Goal: Obtain resource: Download file/media

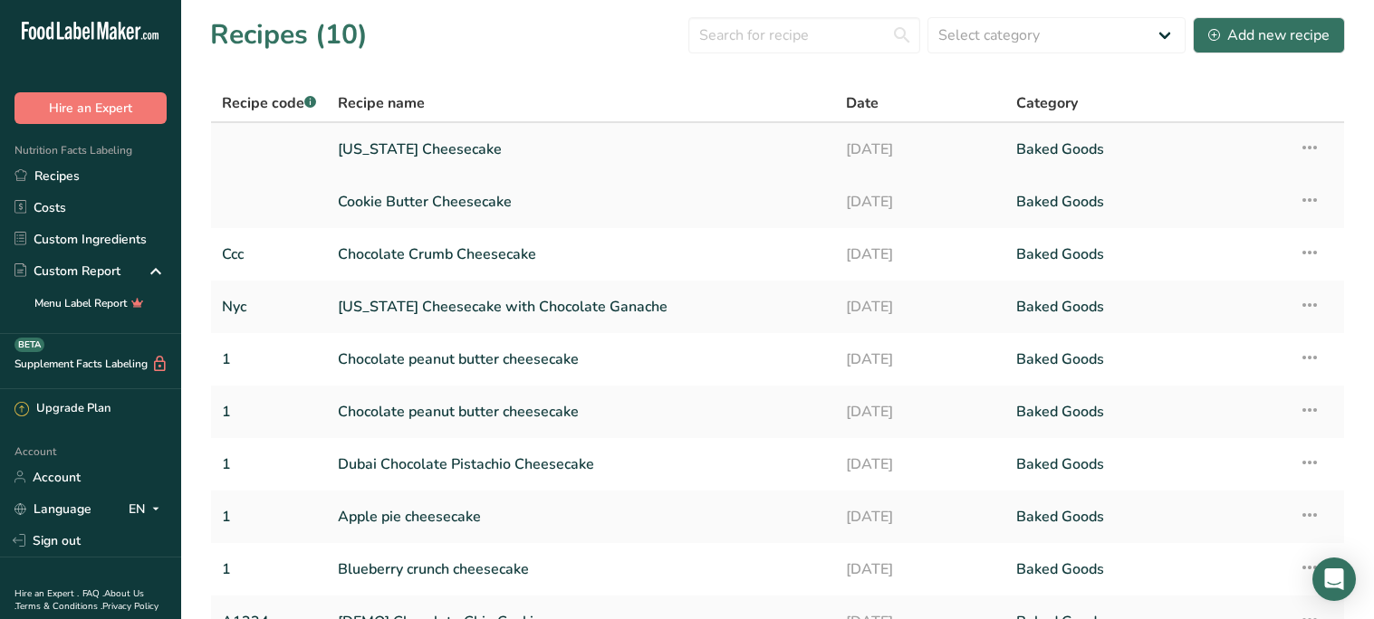
click at [1311, 148] on icon at bounding box center [1309, 147] width 22 height 33
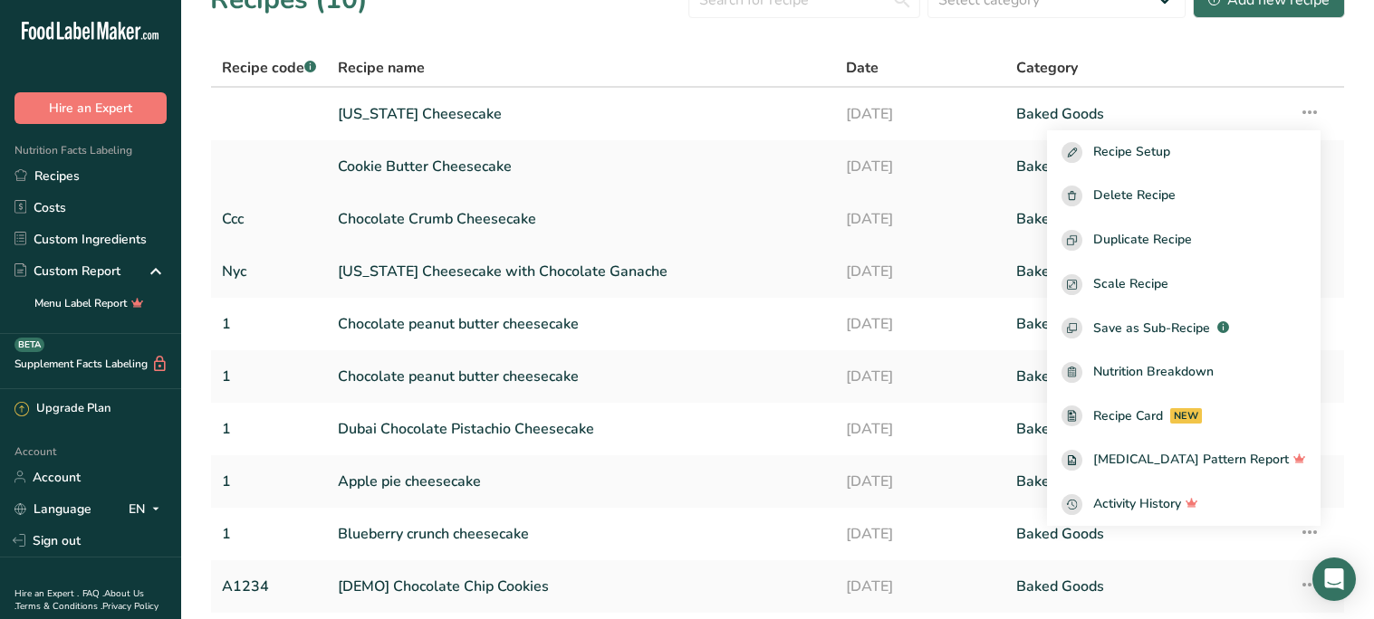
scroll to position [72, 0]
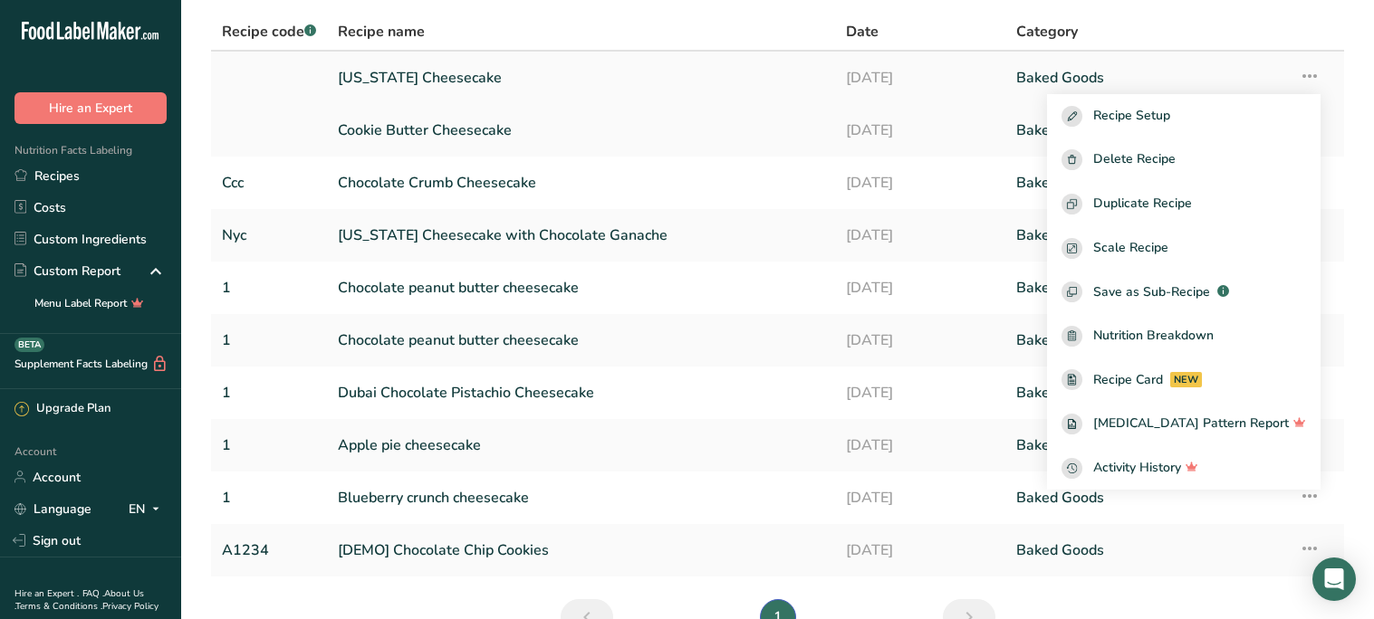
click at [484, 70] on link "[US_STATE] Cheesecake" at bounding box center [581, 78] width 486 height 38
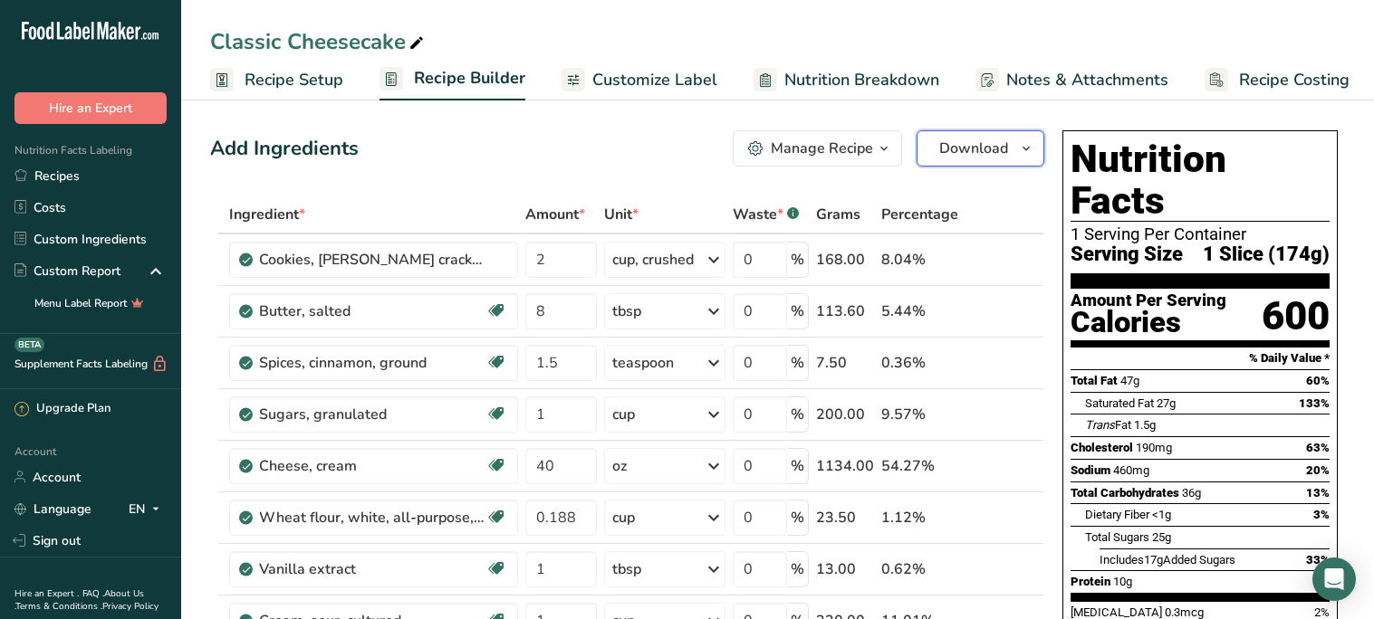
click at [1015, 147] on span "button" at bounding box center [1026, 149] width 22 height 22
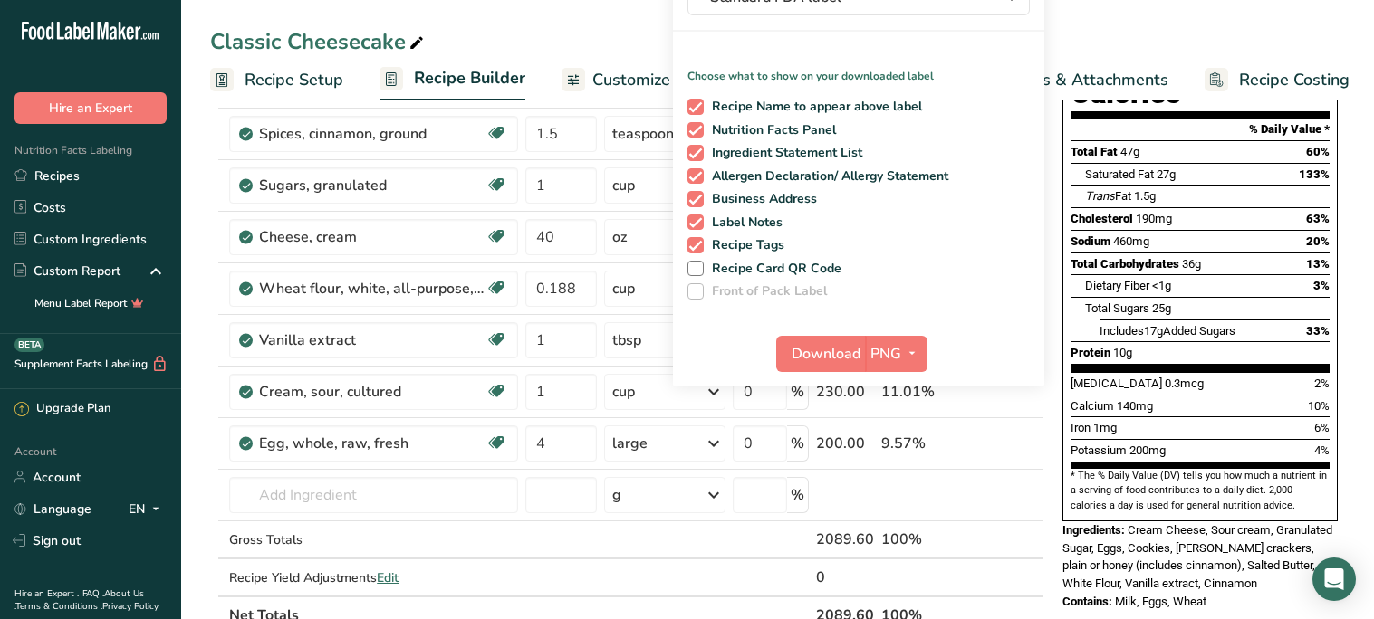
scroll to position [253, 0]
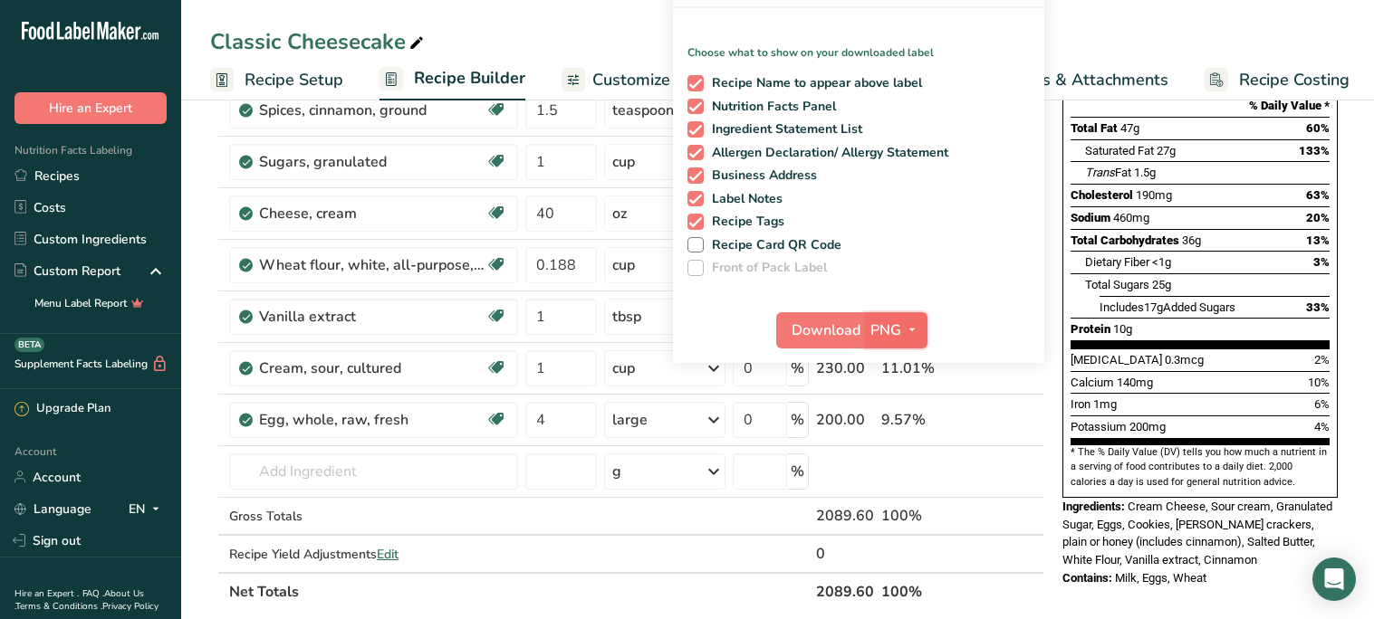
click at [881, 330] on span "PNG" at bounding box center [885, 331] width 31 height 22
click at [889, 364] on link "PNG" at bounding box center [898, 367] width 58 height 30
click at [946, 283] on div "Choose your preferred label style Standard FDA label Standard FDA label The mos…" at bounding box center [858, 140] width 371 height 445
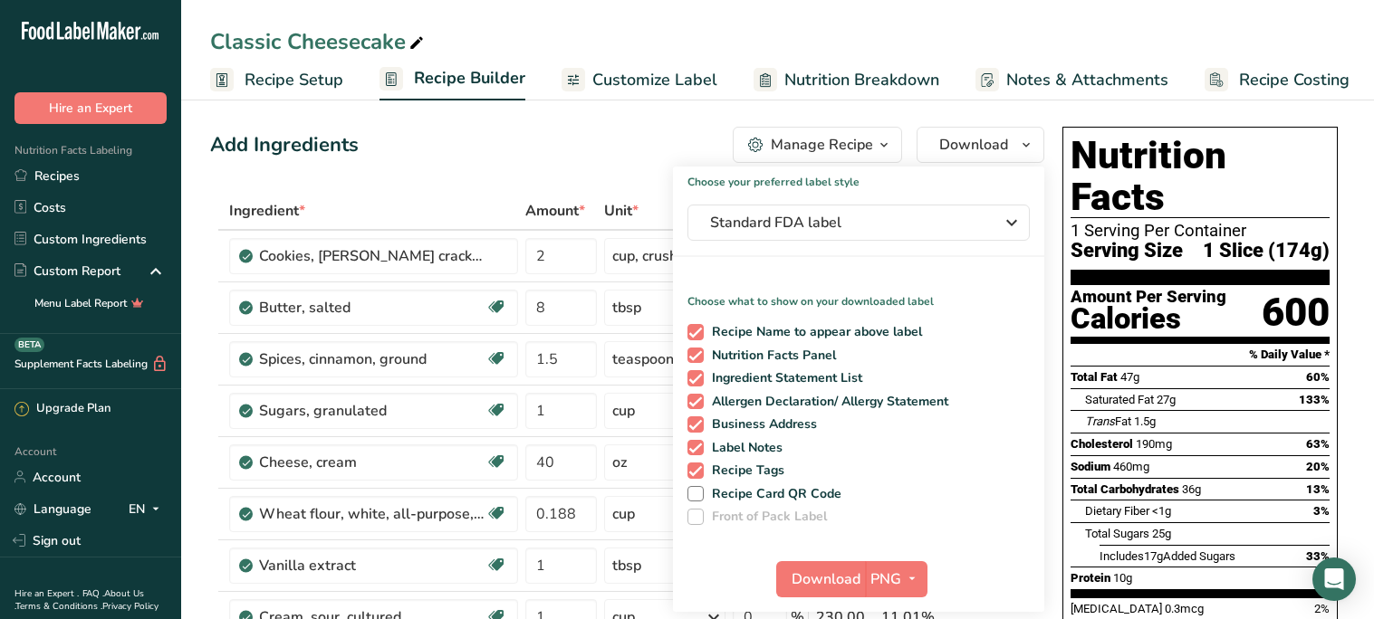
scroll to position [0, 0]
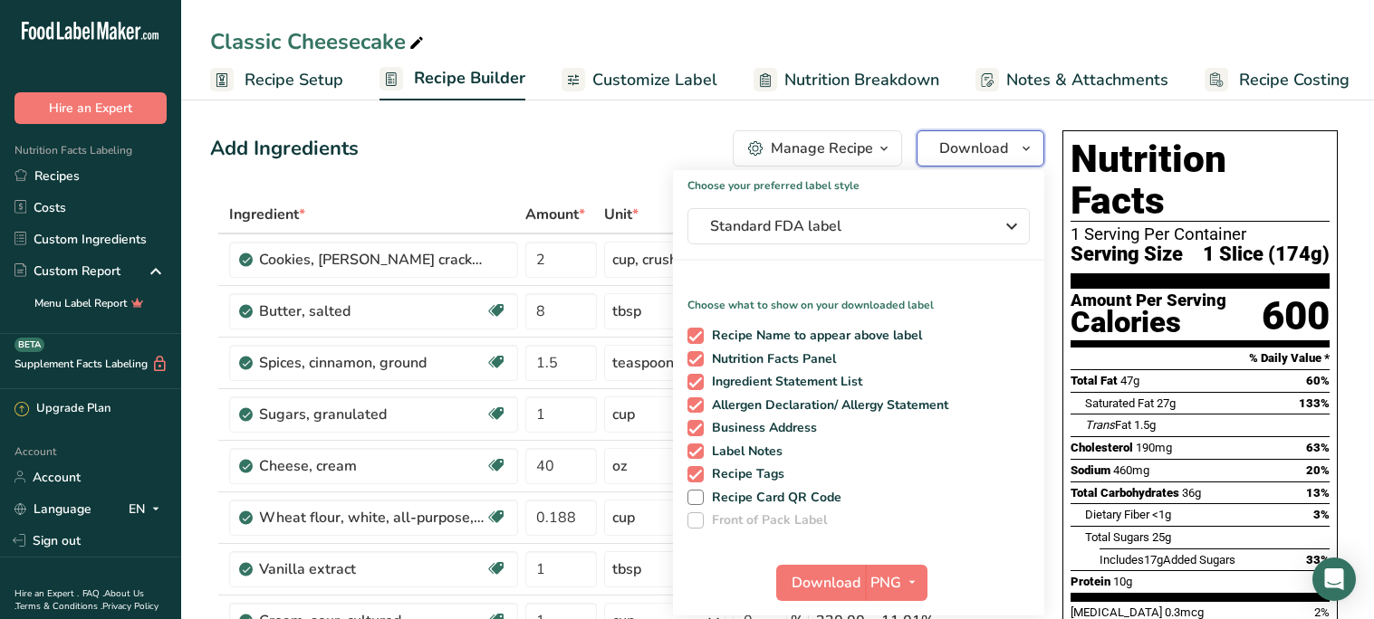
click at [972, 148] on span "Download" at bounding box center [973, 149] width 69 height 22
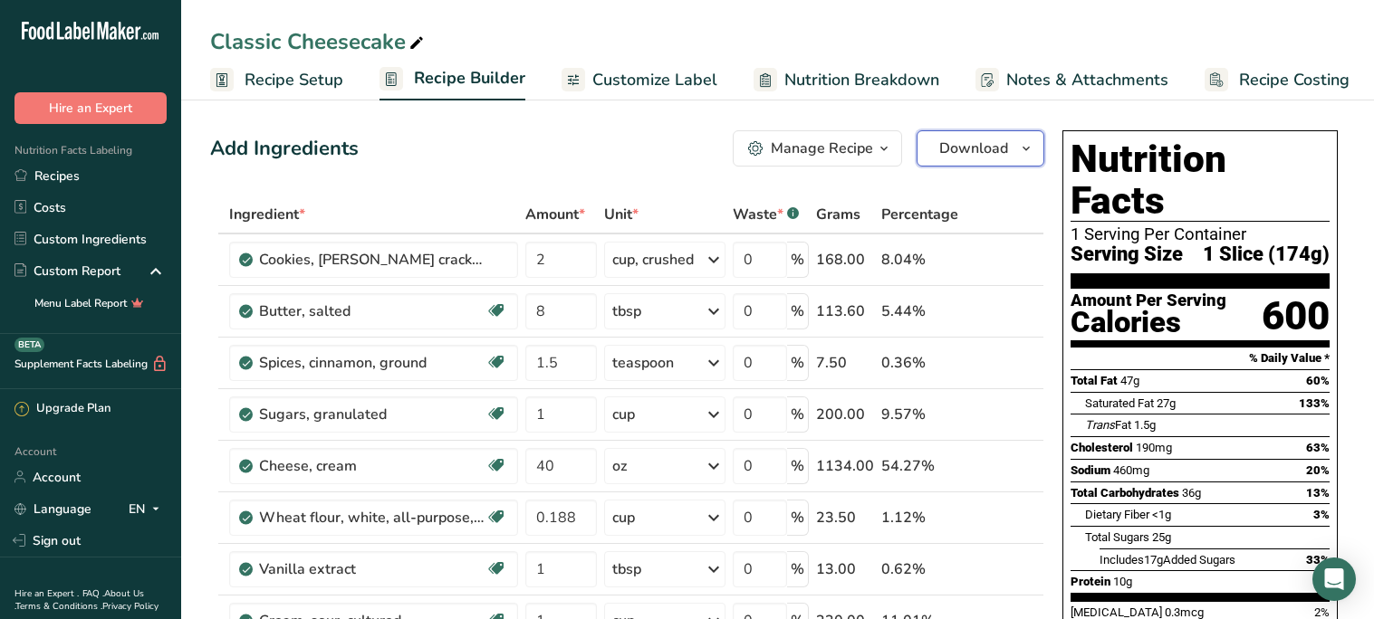
click at [972, 148] on span "Download" at bounding box center [973, 149] width 69 height 22
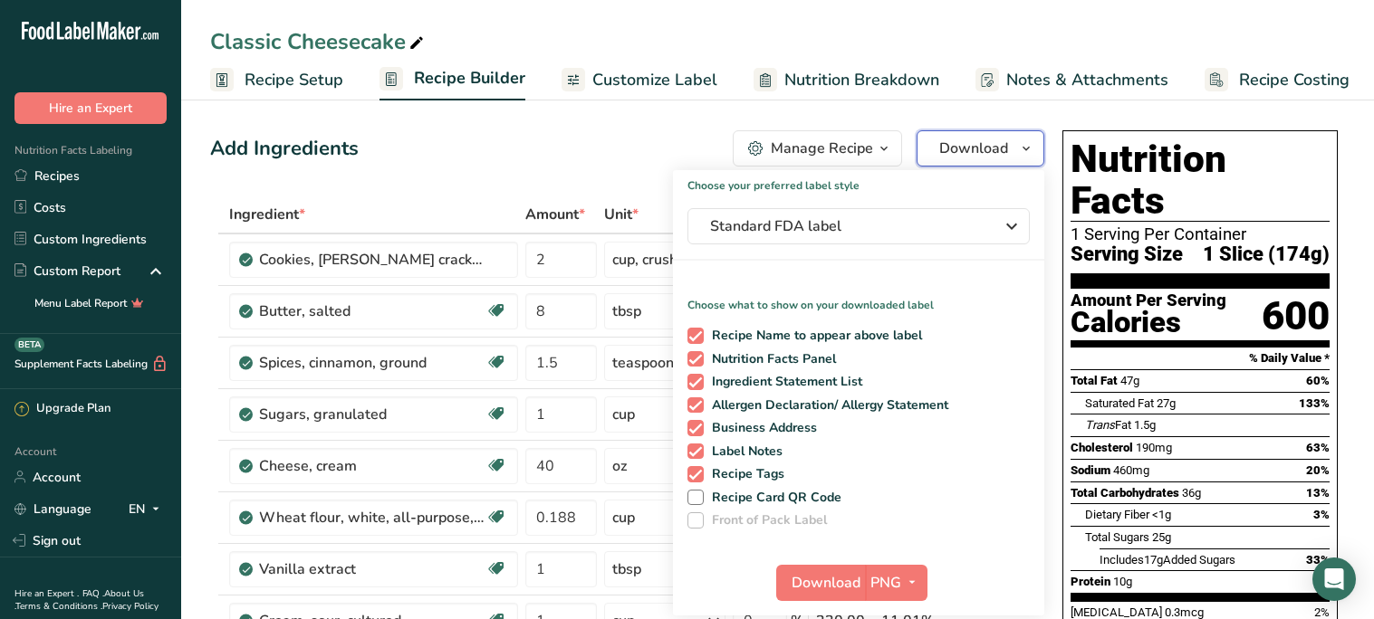
click at [972, 148] on span "Download" at bounding box center [973, 149] width 69 height 22
